Goal: Book appointment/travel/reservation

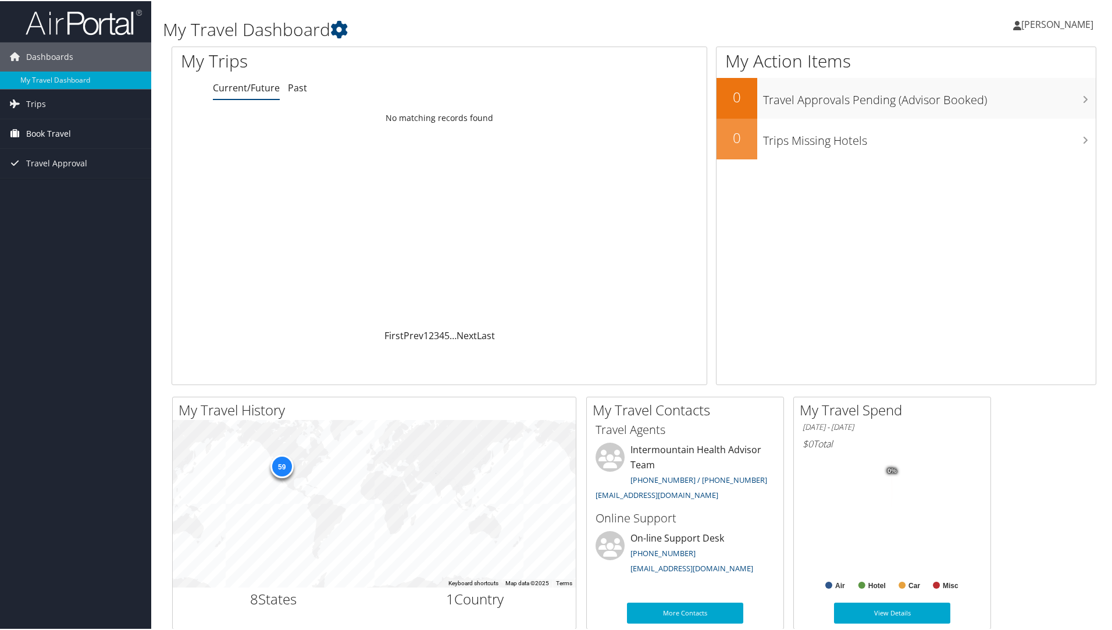
click at [51, 130] on span "Book Travel" at bounding box center [48, 132] width 45 height 29
click at [67, 192] on link "Book/Manage Online Trips" at bounding box center [75, 190] width 151 height 17
